Goal: Go to known website: Access a specific website the user already knows

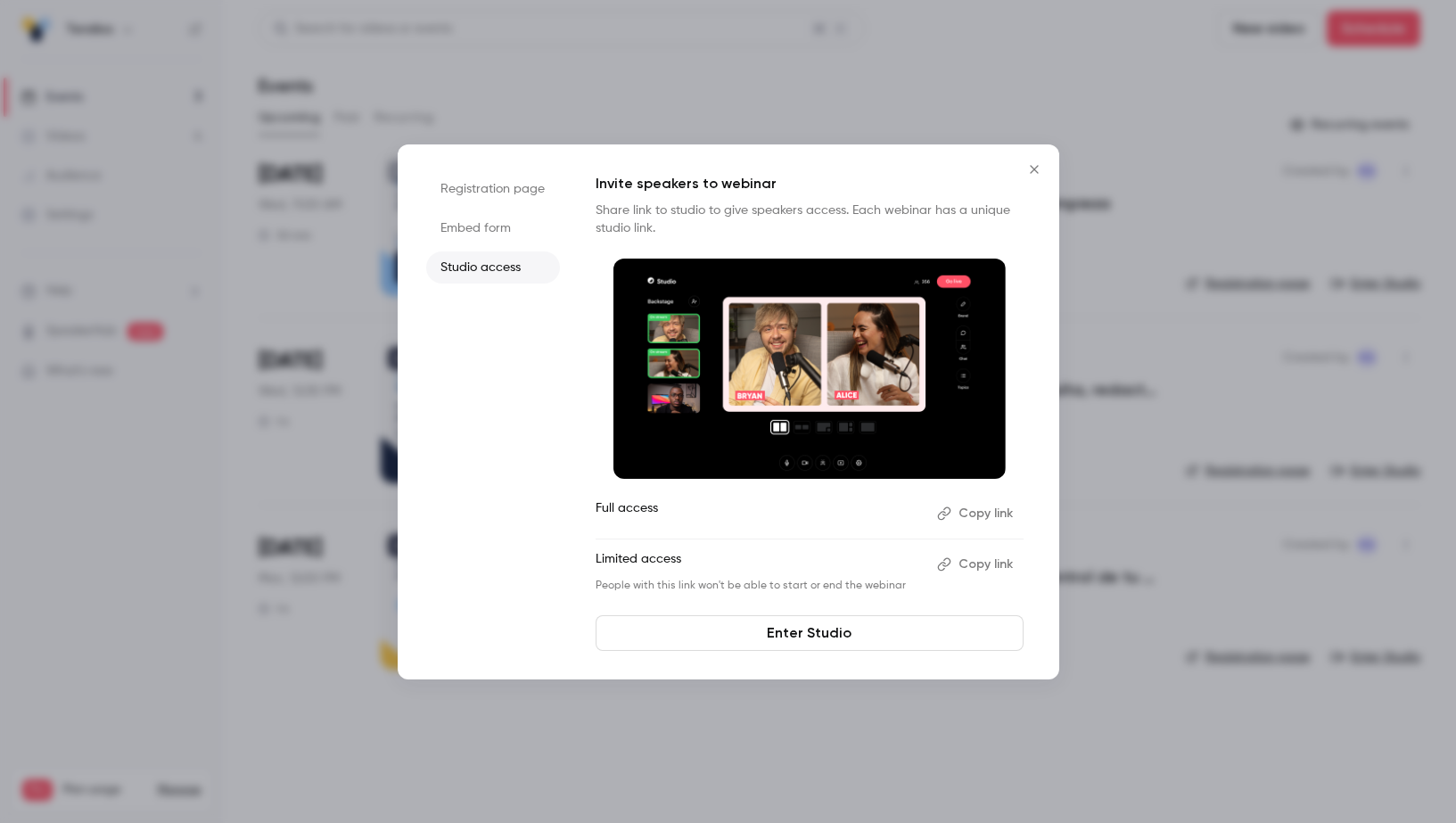
click at [354, 471] on div at bounding box center [728, 412] width 1456 height 823
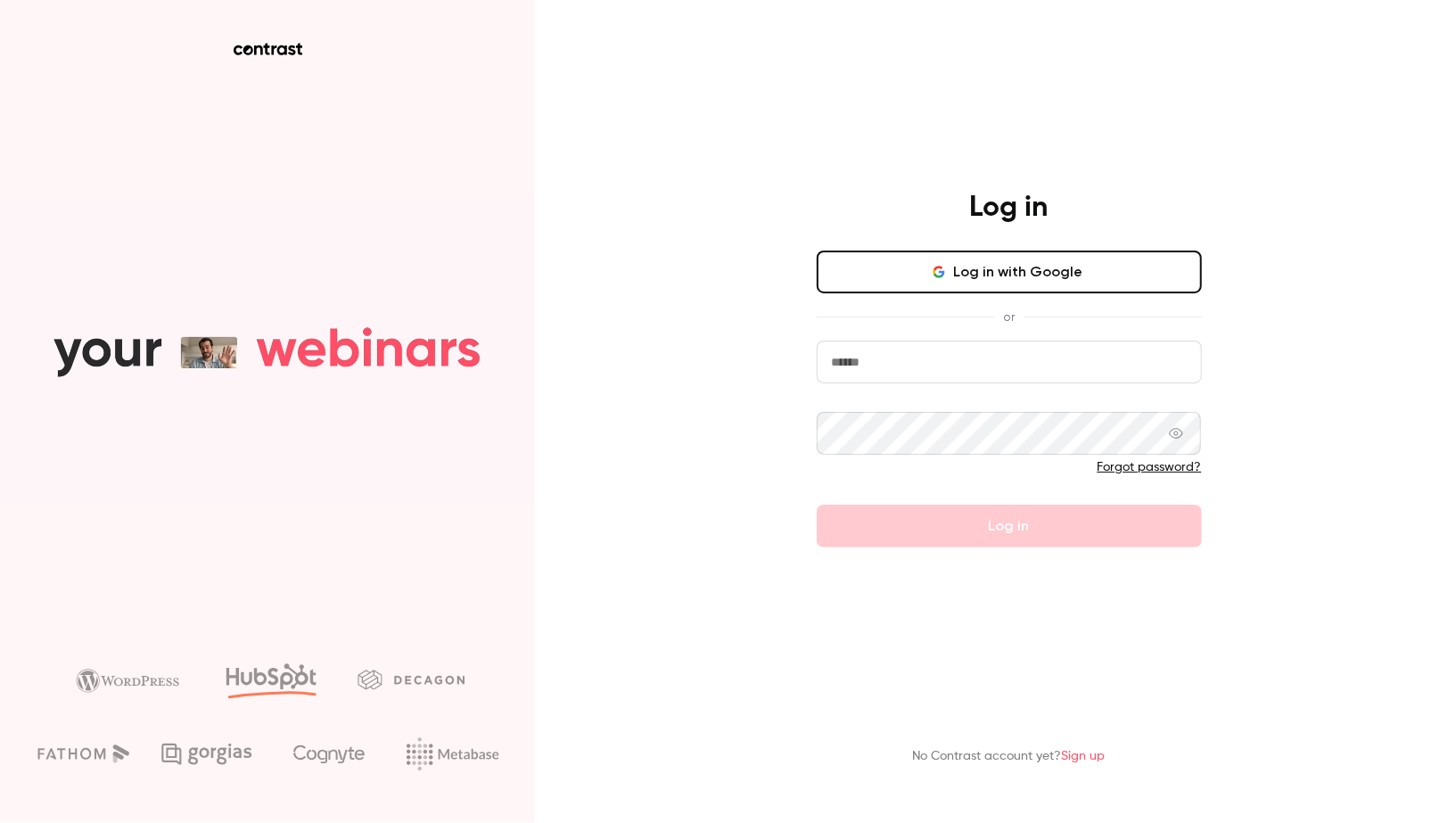
click at [863, 363] on input "email" at bounding box center [1009, 362] width 386 height 43
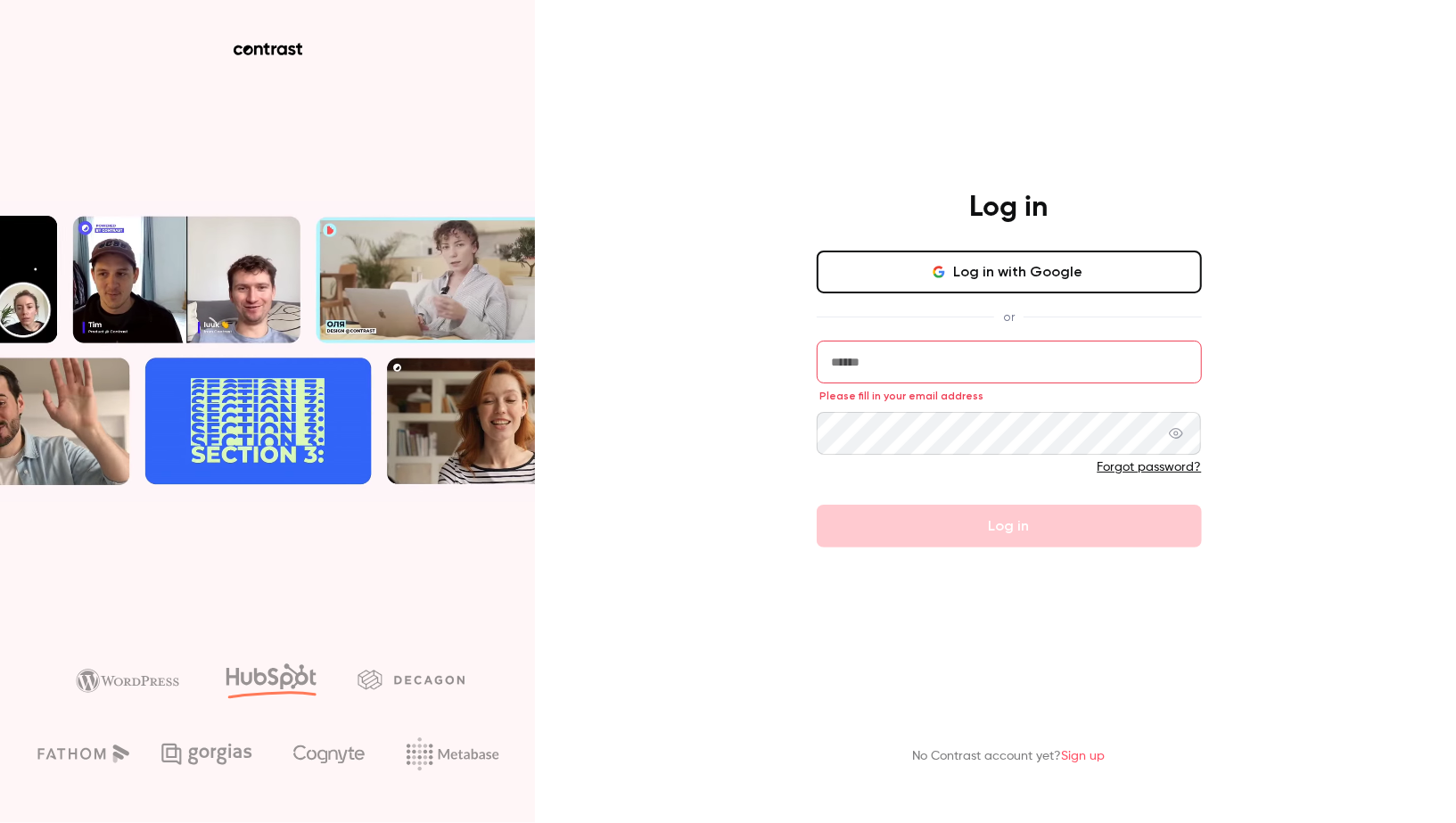
click at [990, 277] on button "Log in with Google" at bounding box center [1009, 272] width 386 height 43
